Goal: Navigation & Orientation: Find specific page/section

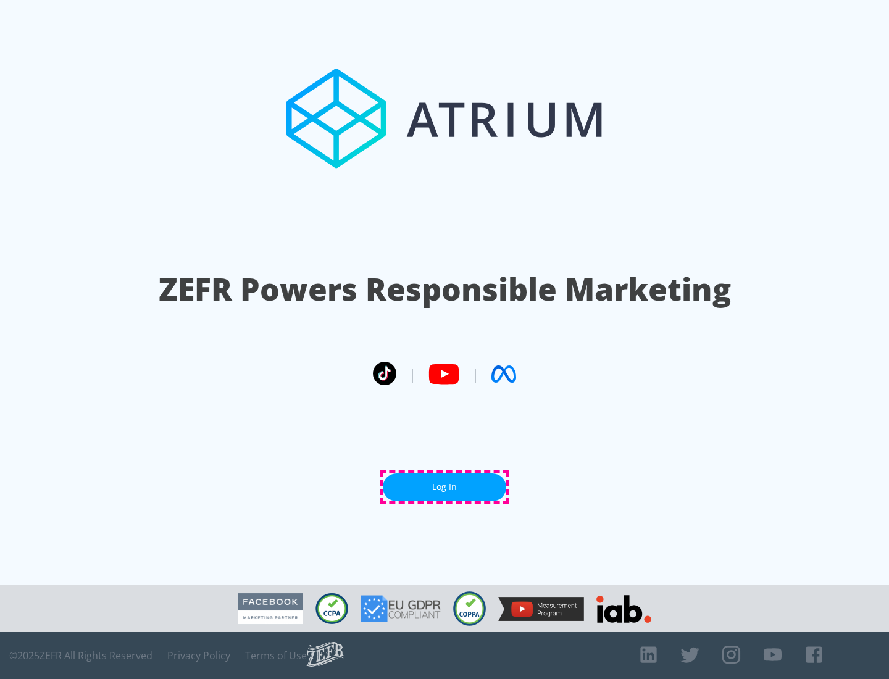
click at [444, 487] on link "Log In" at bounding box center [444, 487] width 123 height 28
